Goal: Task Accomplishment & Management: Manage account settings

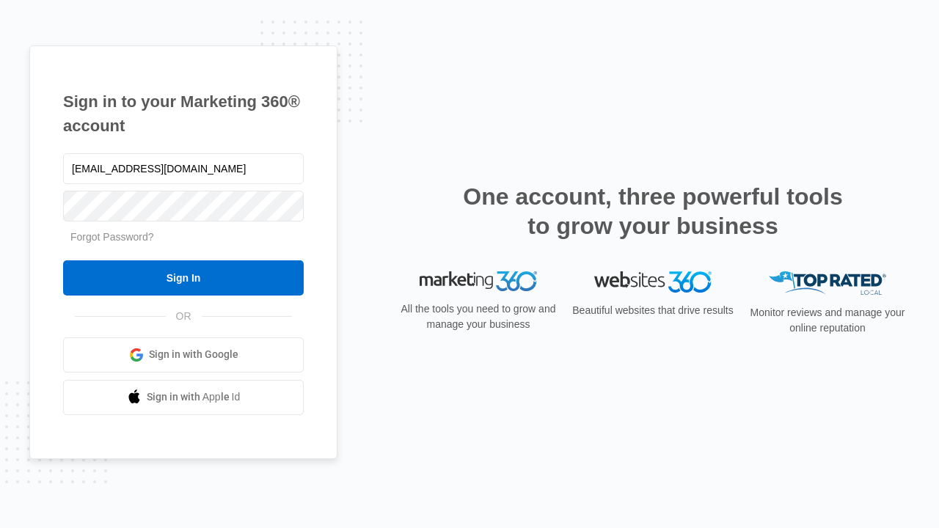
type input "[EMAIL_ADDRESS][DOMAIN_NAME]"
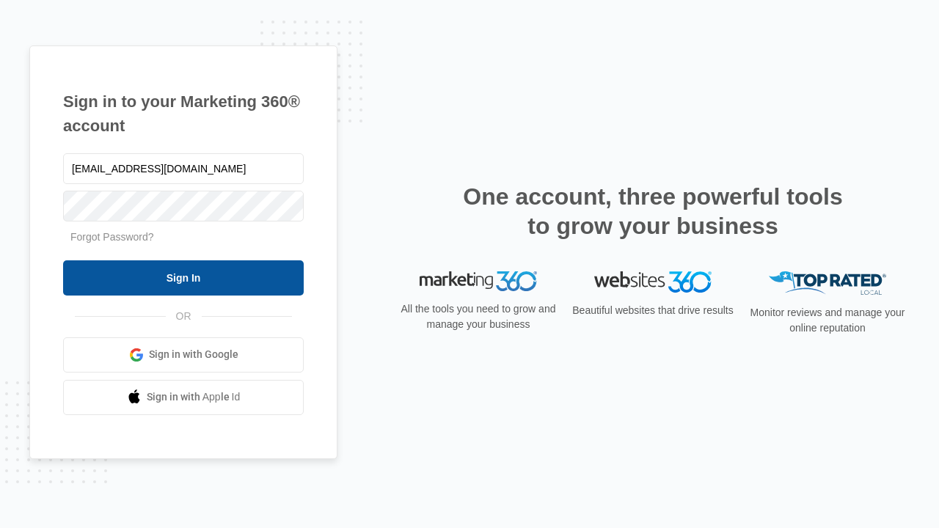
click at [183, 277] on input "Sign In" at bounding box center [183, 277] width 241 height 35
